Goal: Use online tool/utility: Utilize a website feature to perform a specific function

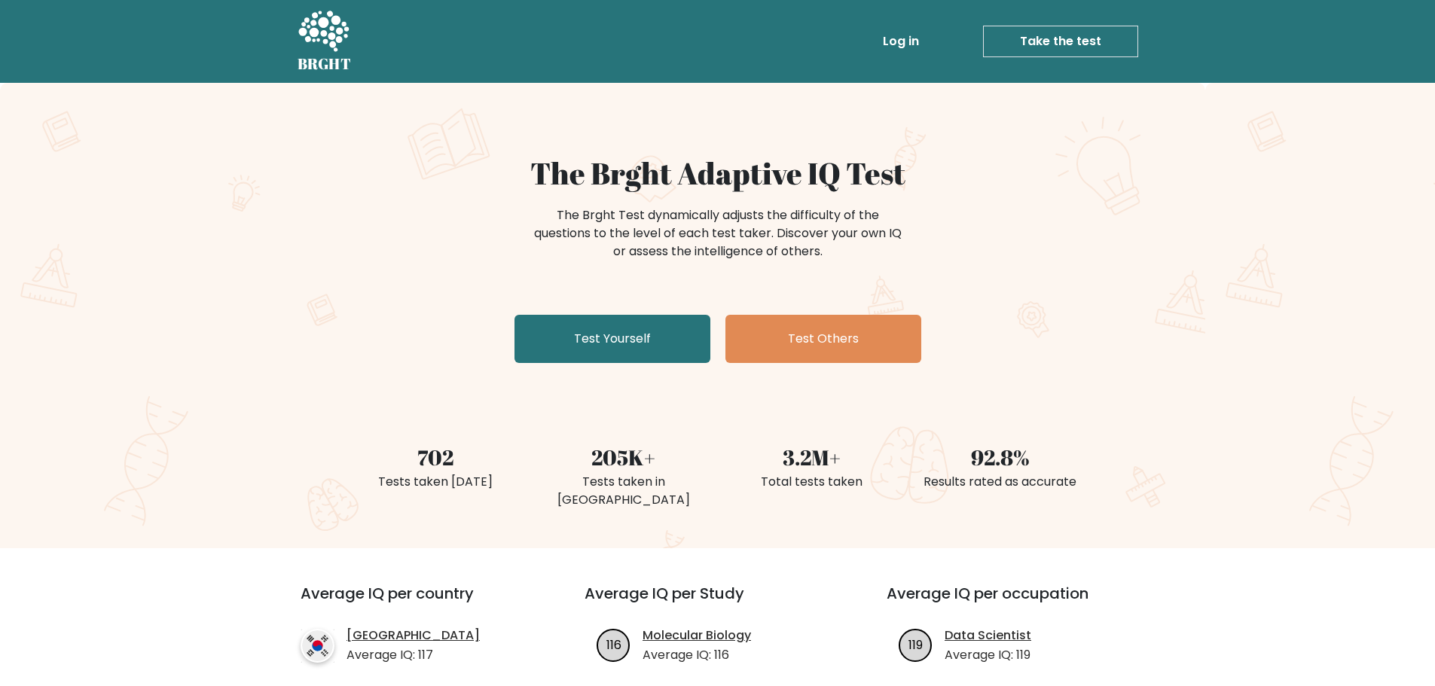
click at [1030, 42] on link "Take the test" at bounding box center [1060, 42] width 155 height 32
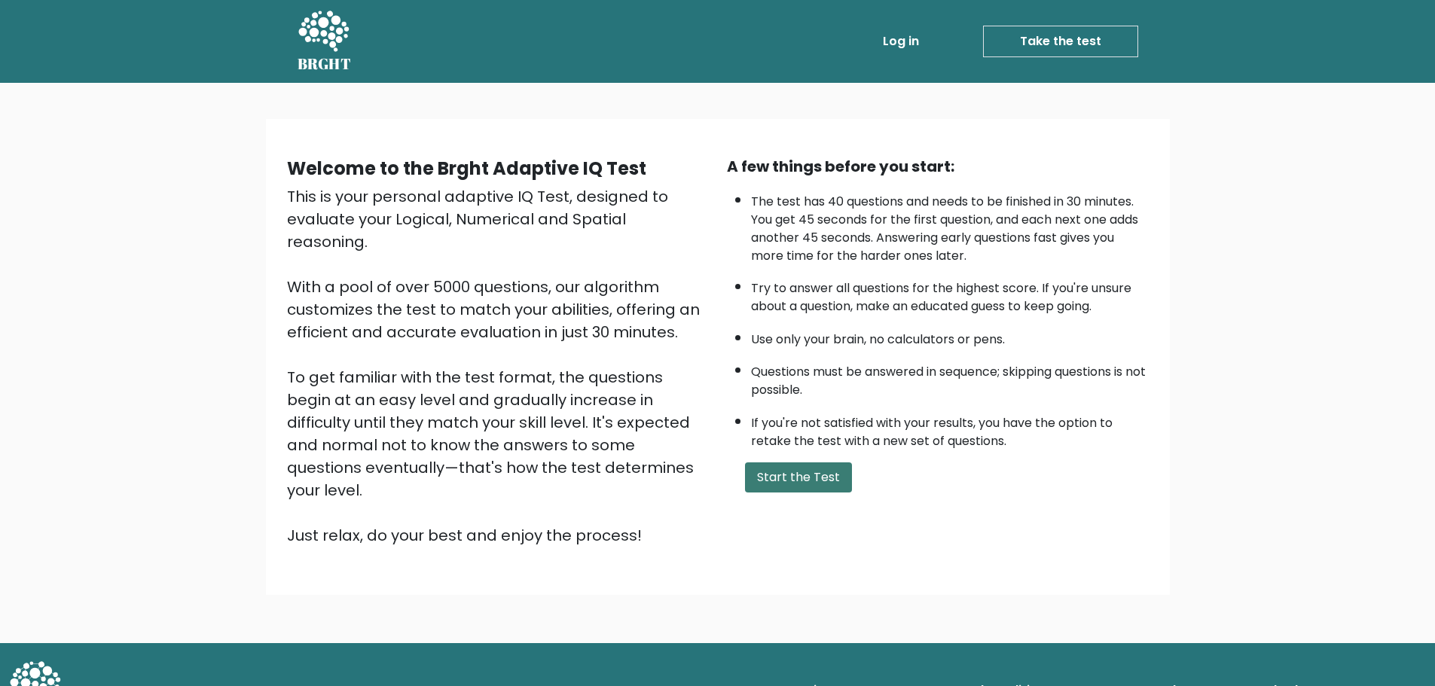
click at [789, 481] on button "Start the Test" at bounding box center [798, 477] width 107 height 30
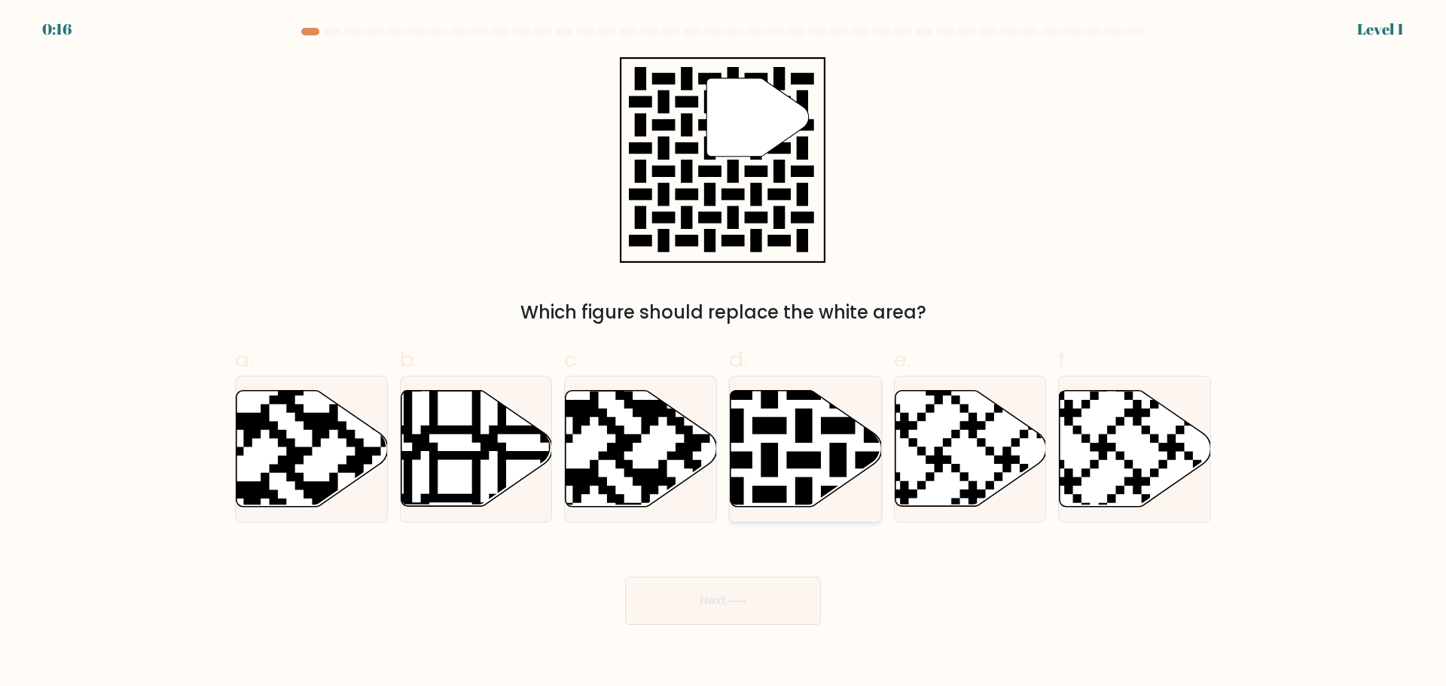
click at [816, 435] on icon at bounding box center [805, 448] width 151 height 116
click at [724, 353] on input "d." at bounding box center [723, 348] width 1 height 10
radio input "true"
click at [741, 602] on icon at bounding box center [737, 601] width 20 height 8
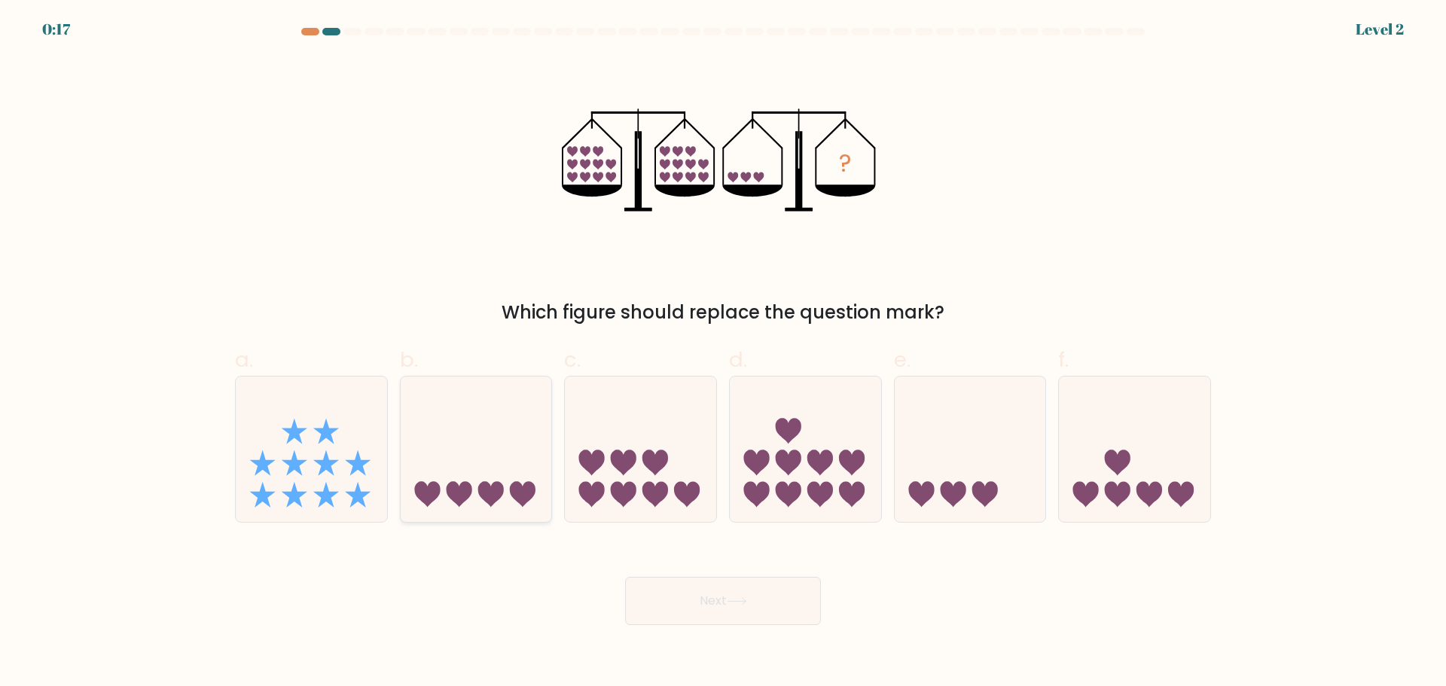
click at [485, 439] on icon at bounding box center [476, 448] width 151 height 125
click at [723, 353] on input "b." at bounding box center [723, 348] width 1 height 10
radio input "true"
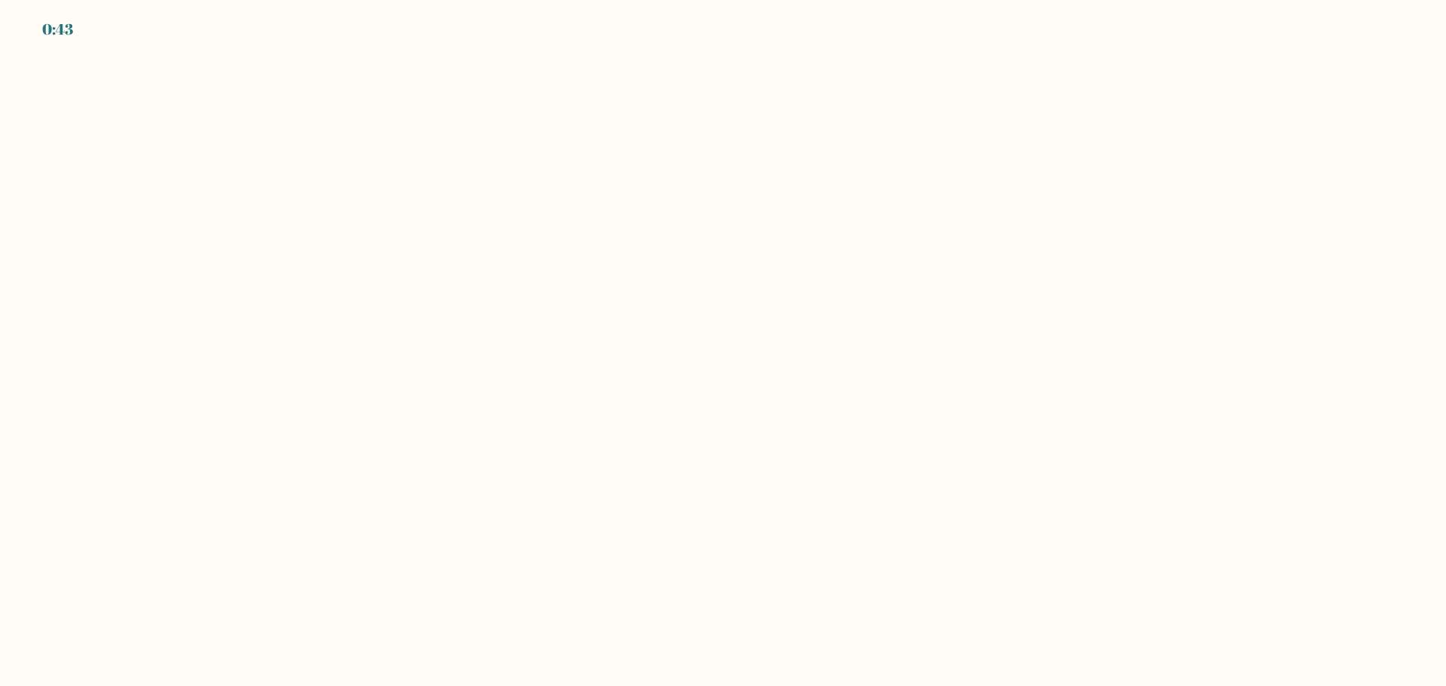
click at [810, 354] on body "0:43" at bounding box center [723, 343] width 1446 height 686
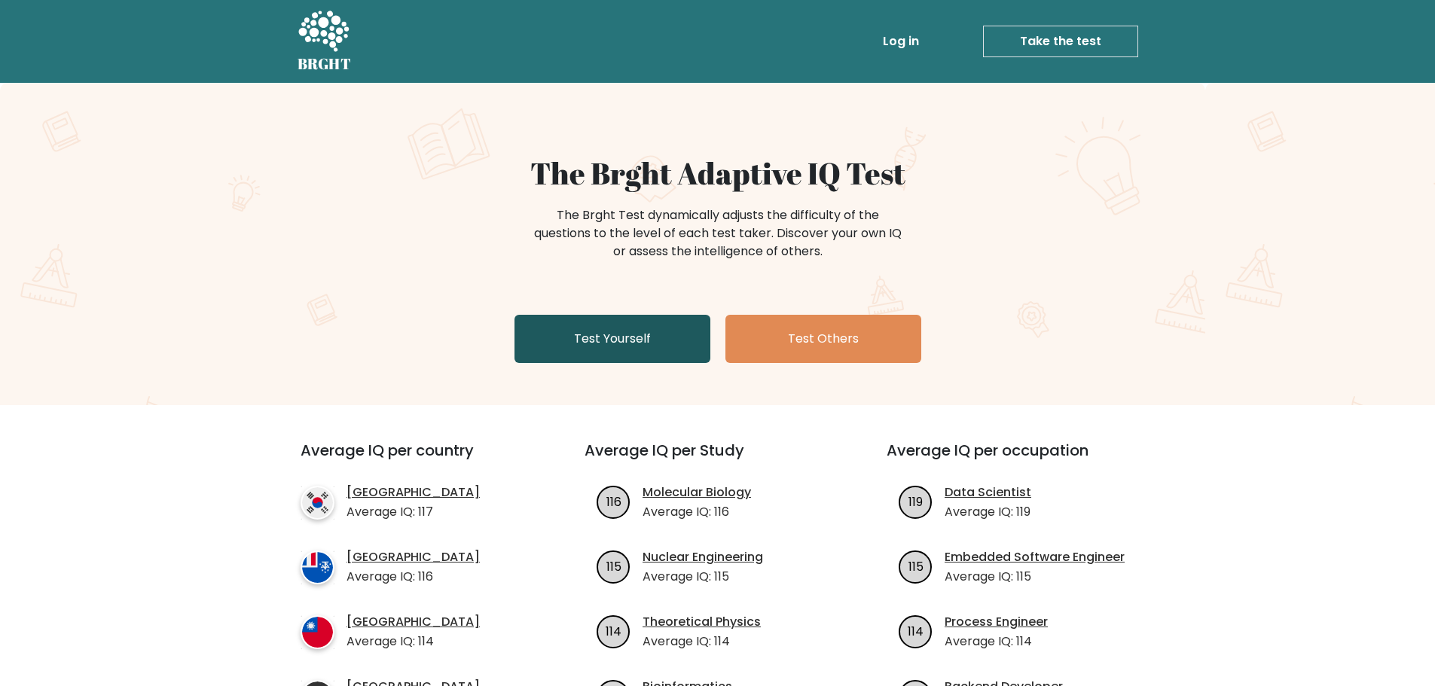
click at [599, 327] on link "Test Yourself" at bounding box center [612, 339] width 196 height 48
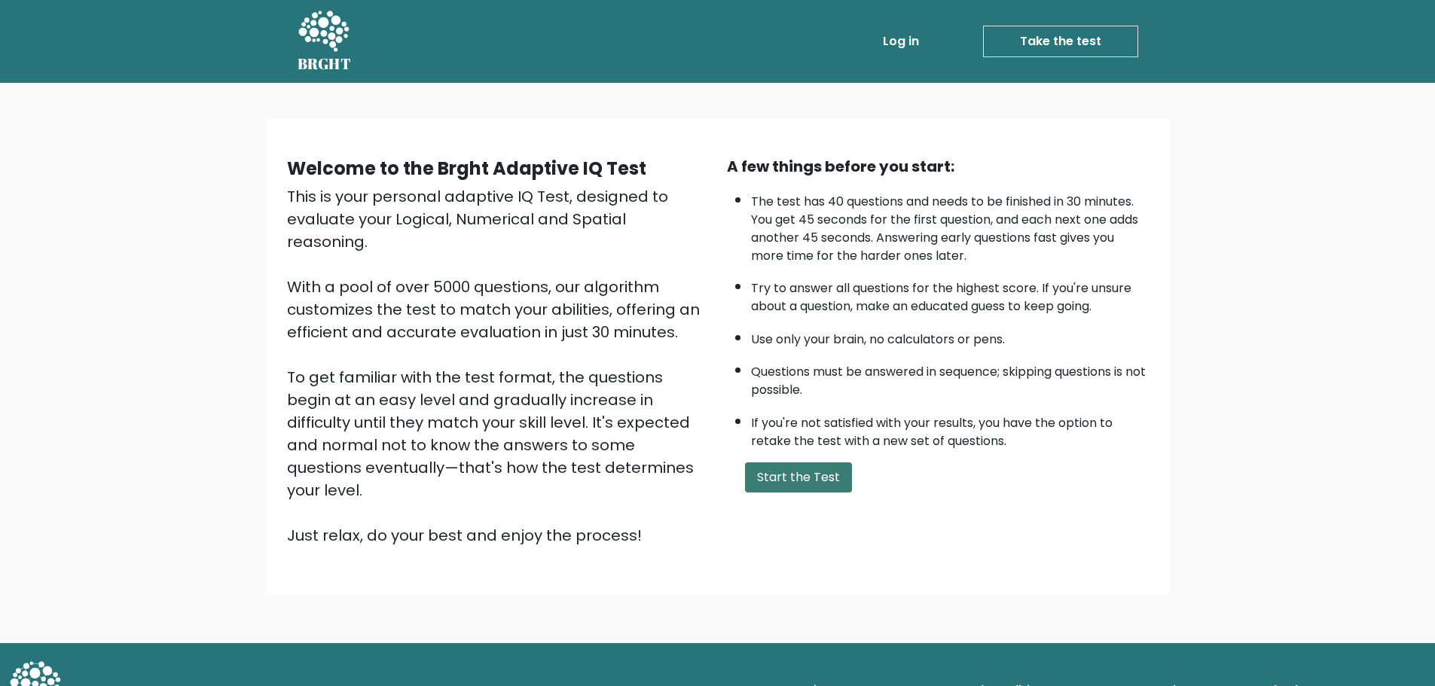
click at [786, 468] on button "Start the Test" at bounding box center [798, 477] width 107 height 30
